Goal: Information Seeking & Learning: Learn about a topic

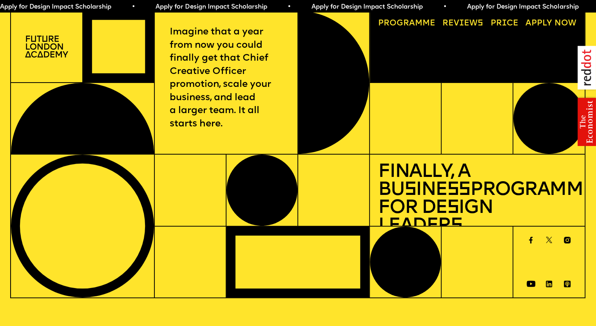
click at [499, 22] on link "Price" at bounding box center [504, 23] width 36 height 16
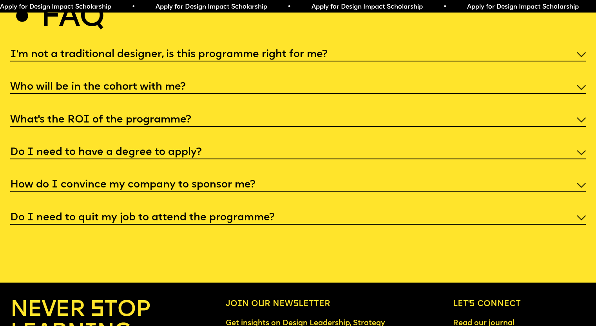
scroll to position [3102, 0]
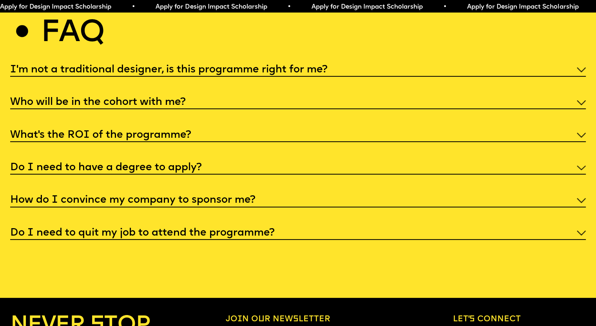
click at [577, 203] on img at bounding box center [581, 200] width 9 height 5
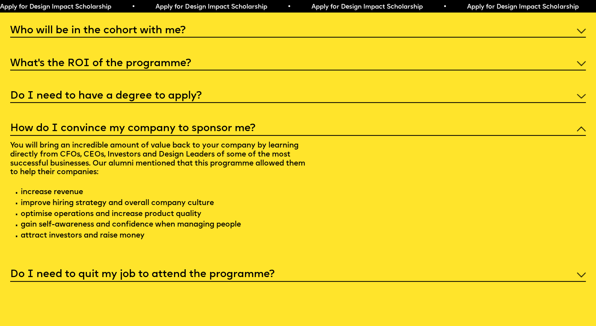
scroll to position [3180, 0]
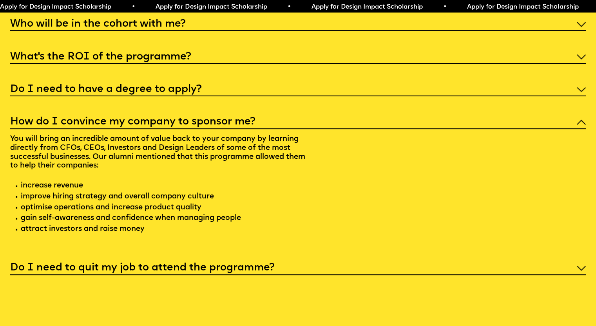
click at [577, 27] on img at bounding box center [581, 24] width 9 height 5
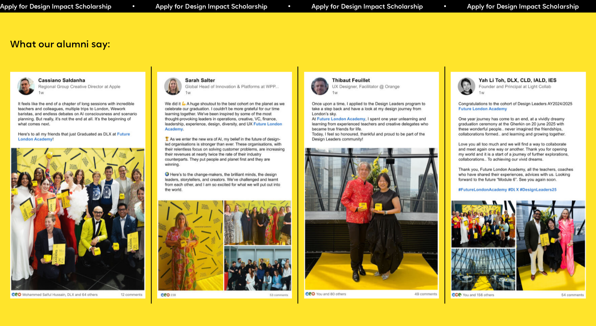
scroll to position [1652, 0]
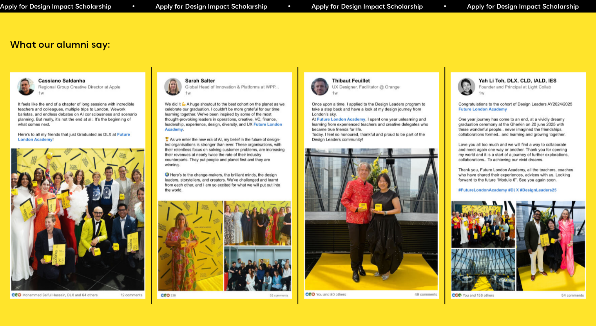
click at [74, 181] on img at bounding box center [77, 186] width 135 height 228
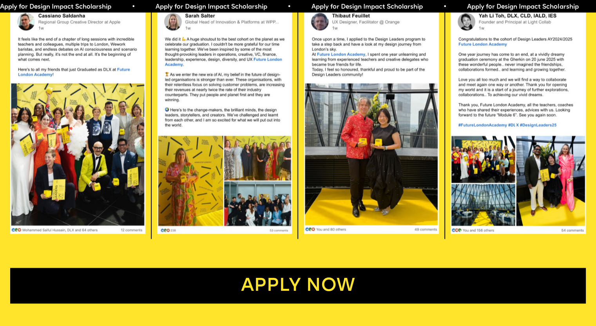
scroll to position [1730, 0]
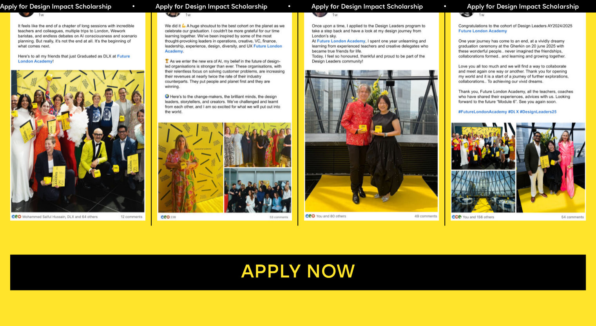
click at [97, 142] on img at bounding box center [77, 108] width 135 height 228
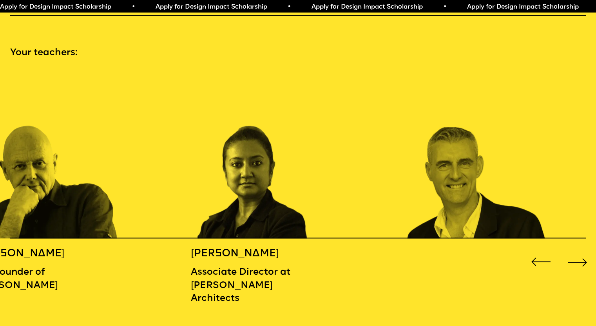
scroll to position [869, 0]
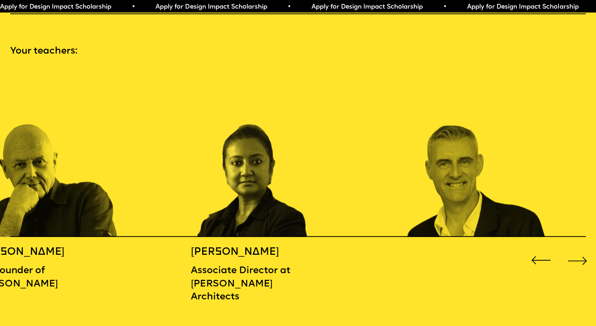
click at [576, 257] on div "Next slide" at bounding box center [577, 261] width 24 height 24
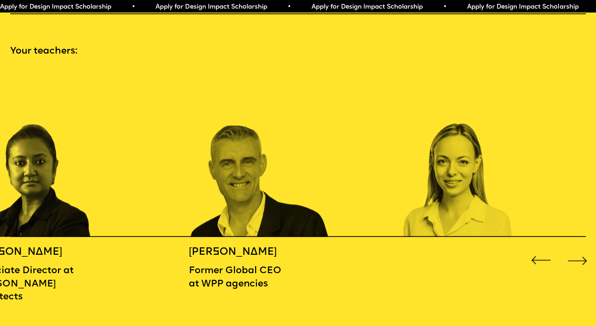
click at [576, 257] on div "Next slide" at bounding box center [577, 261] width 24 height 24
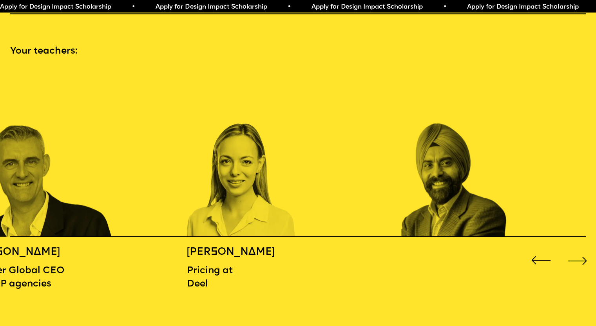
click at [576, 257] on div "Next slide" at bounding box center [577, 261] width 24 height 24
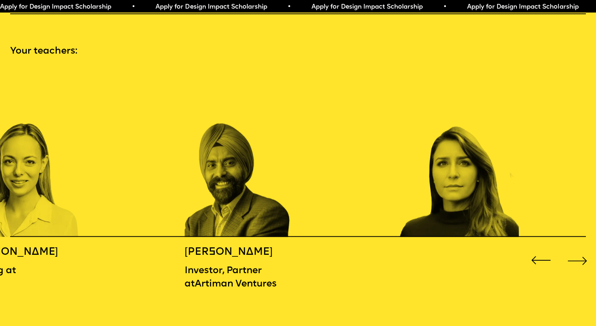
click at [576, 257] on div "Next slide" at bounding box center [577, 261] width 24 height 24
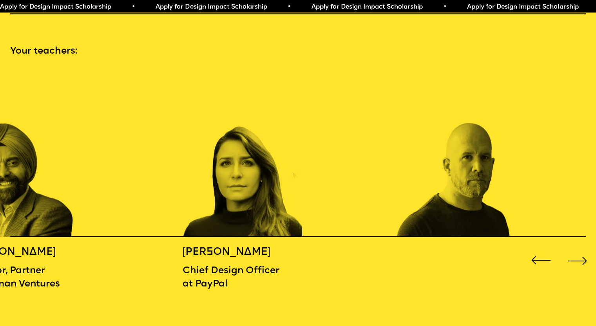
click at [576, 257] on div "Next slide" at bounding box center [577, 261] width 24 height 24
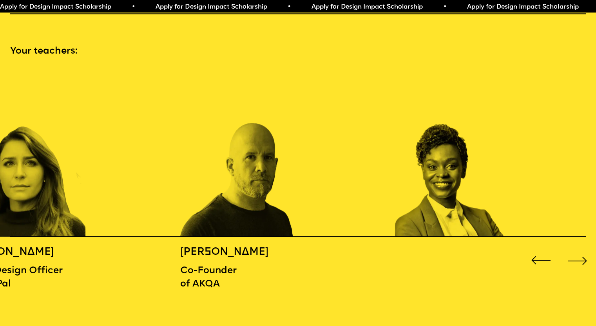
click at [576, 257] on div "Next slide" at bounding box center [577, 261] width 24 height 24
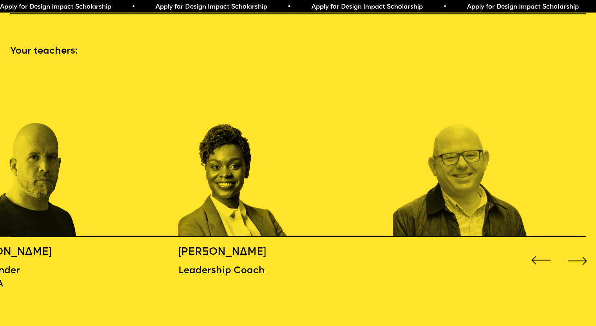
click at [576, 257] on div "Next slide" at bounding box center [577, 261] width 24 height 24
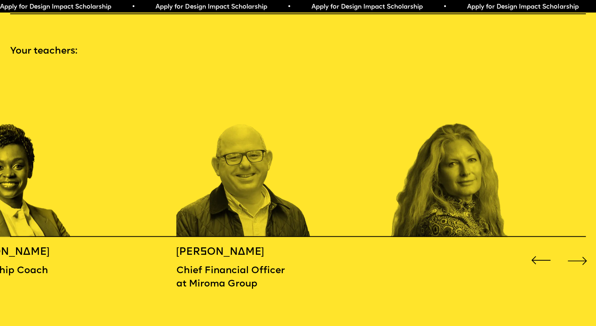
click at [576, 257] on div "Next slide" at bounding box center [577, 261] width 24 height 24
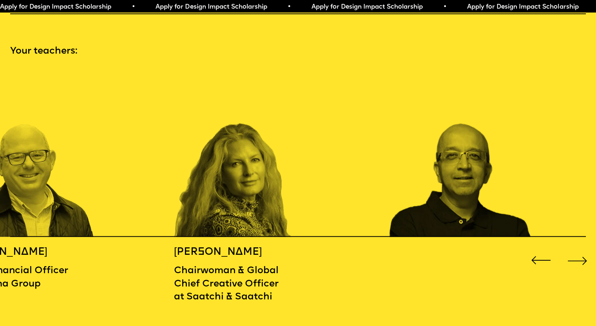
click at [576, 257] on div "Next slide" at bounding box center [577, 261] width 24 height 24
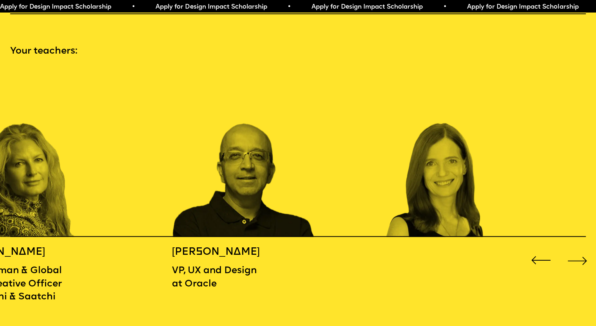
click at [576, 257] on div "Next slide" at bounding box center [577, 261] width 24 height 24
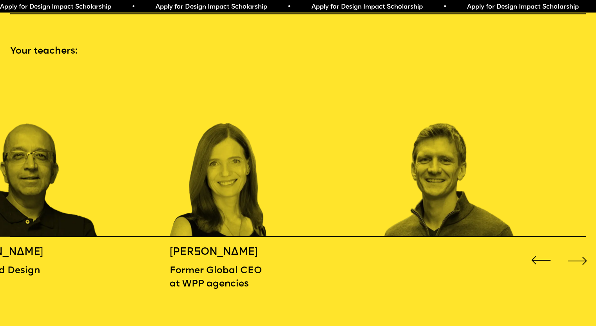
click at [576, 257] on div "Next slide" at bounding box center [577, 261] width 24 height 24
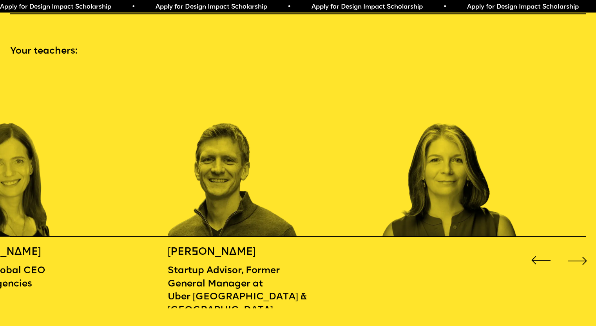
click at [576, 257] on div "Next slide" at bounding box center [577, 261] width 24 height 24
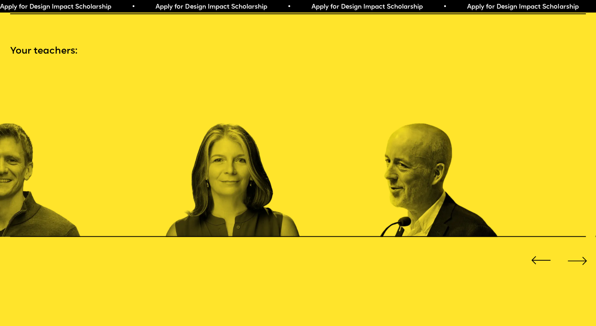
click at [576, 257] on div "Next slide" at bounding box center [577, 261] width 24 height 24
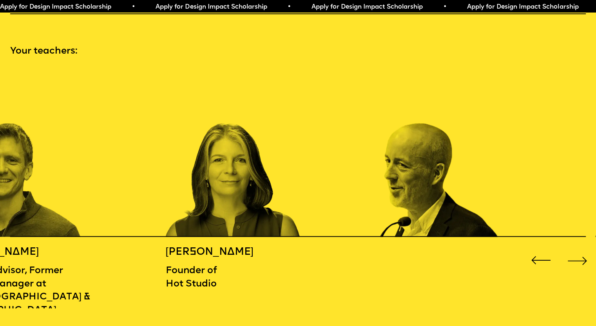
click at [576, 257] on div "Next slide" at bounding box center [577, 261] width 24 height 24
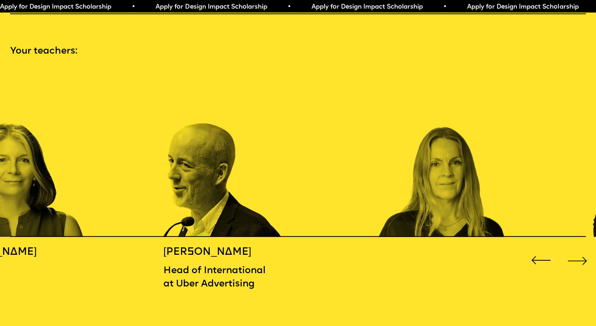
click at [576, 257] on div "Next slide" at bounding box center [577, 261] width 24 height 24
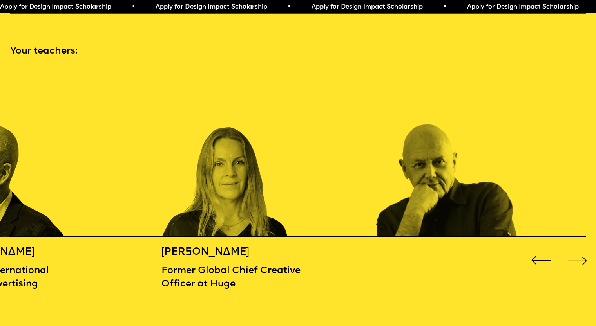
click at [576, 257] on div "Next slide" at bounding box center [577, 261] width 24 height 24
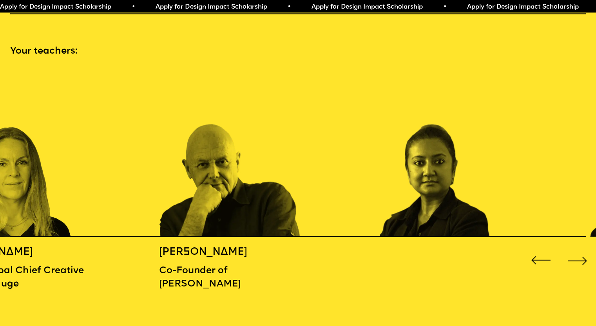
click at [576, 257] on div "Next slide" at bounding box center [577, 261] width 24 height 24
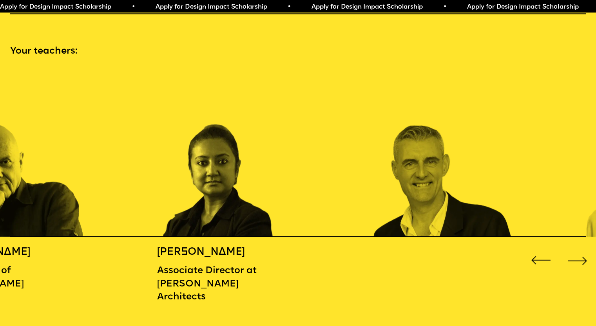
click at [63, 184] on img "1 / 16" at bounding box center [13, 153] width 143 height 167
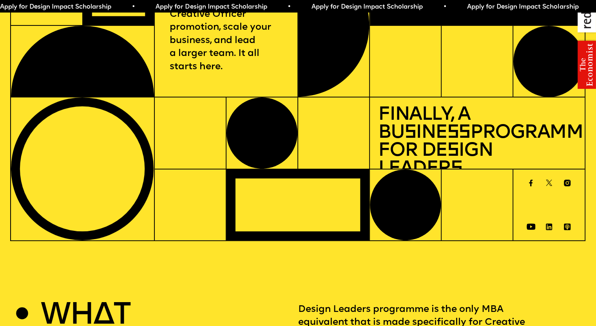
scroll to position [0, 0]
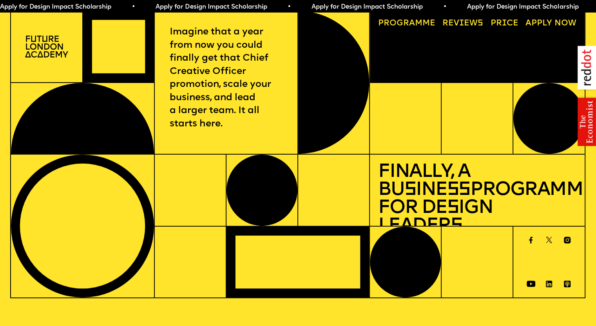
click at [454, 24] on link "Reviews" at bounding box center [462, 23] width 49 height 16
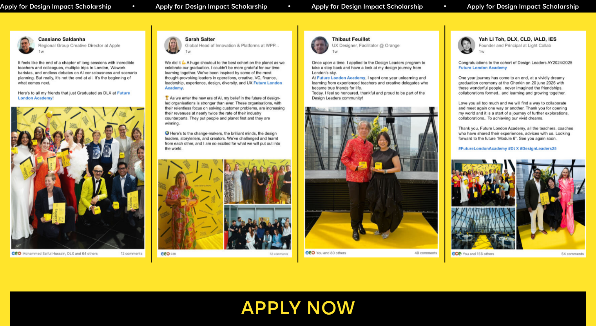
scroll to position [1637, 0]
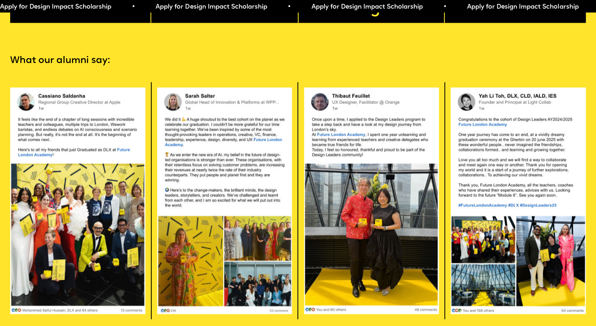
scroll to position [2475, 0]
